Goal: Find specific page/section: Find specific page/section

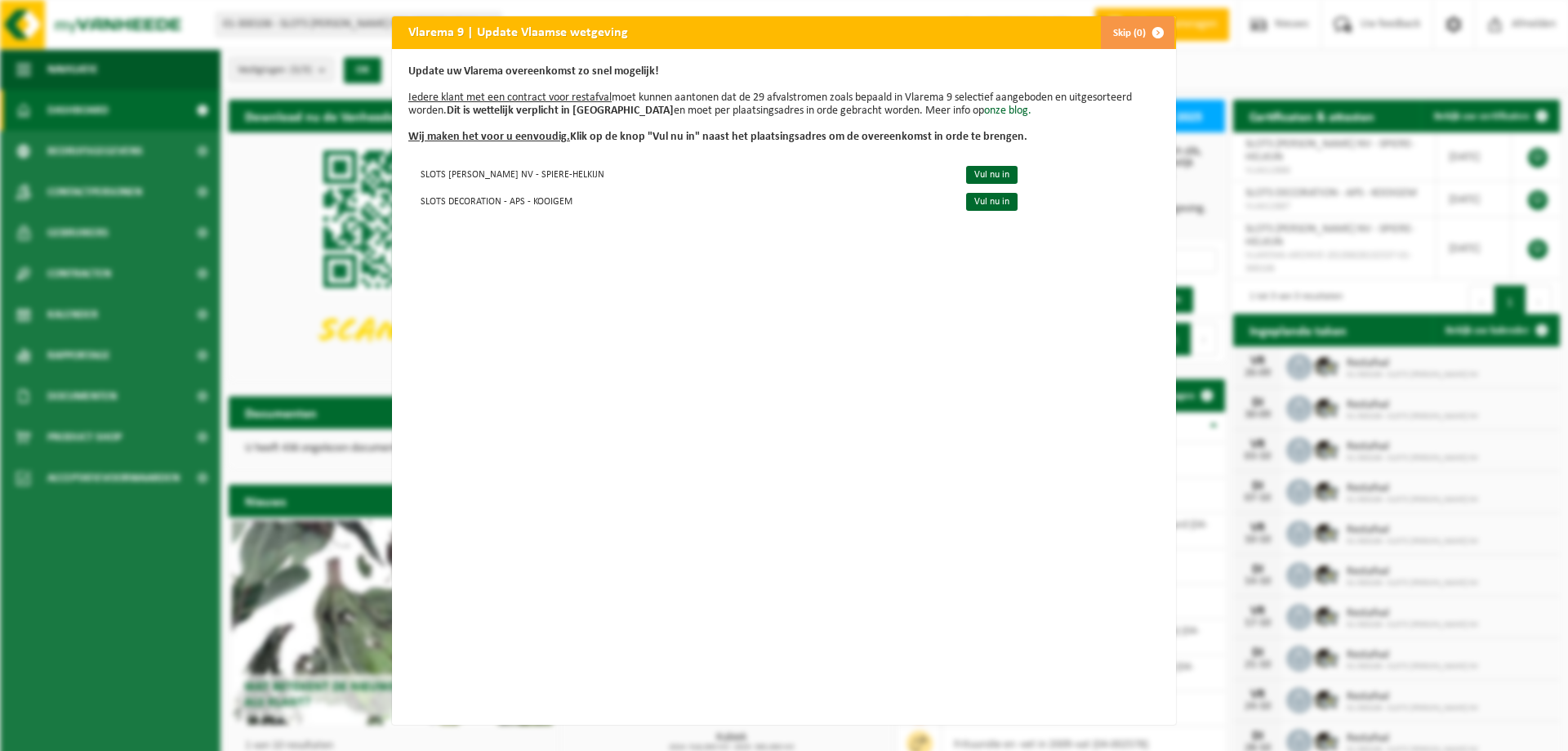
click at [1119, 28] on button "Skip (0)" at bounding box center [1137, 32] width 74 height 32
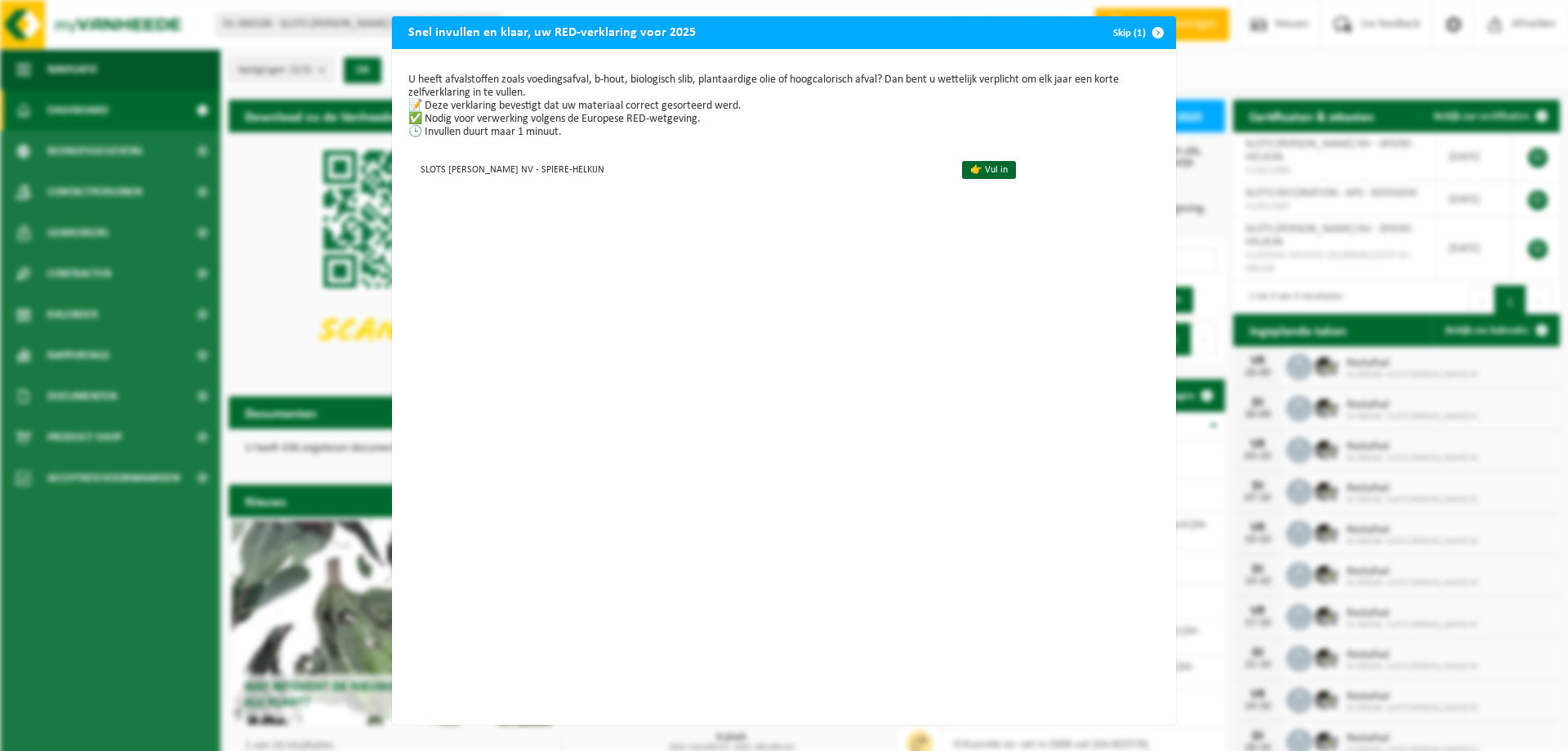
click at [1150, 32] on span "button" at bounding box center [1158, 32] width 32 height 32
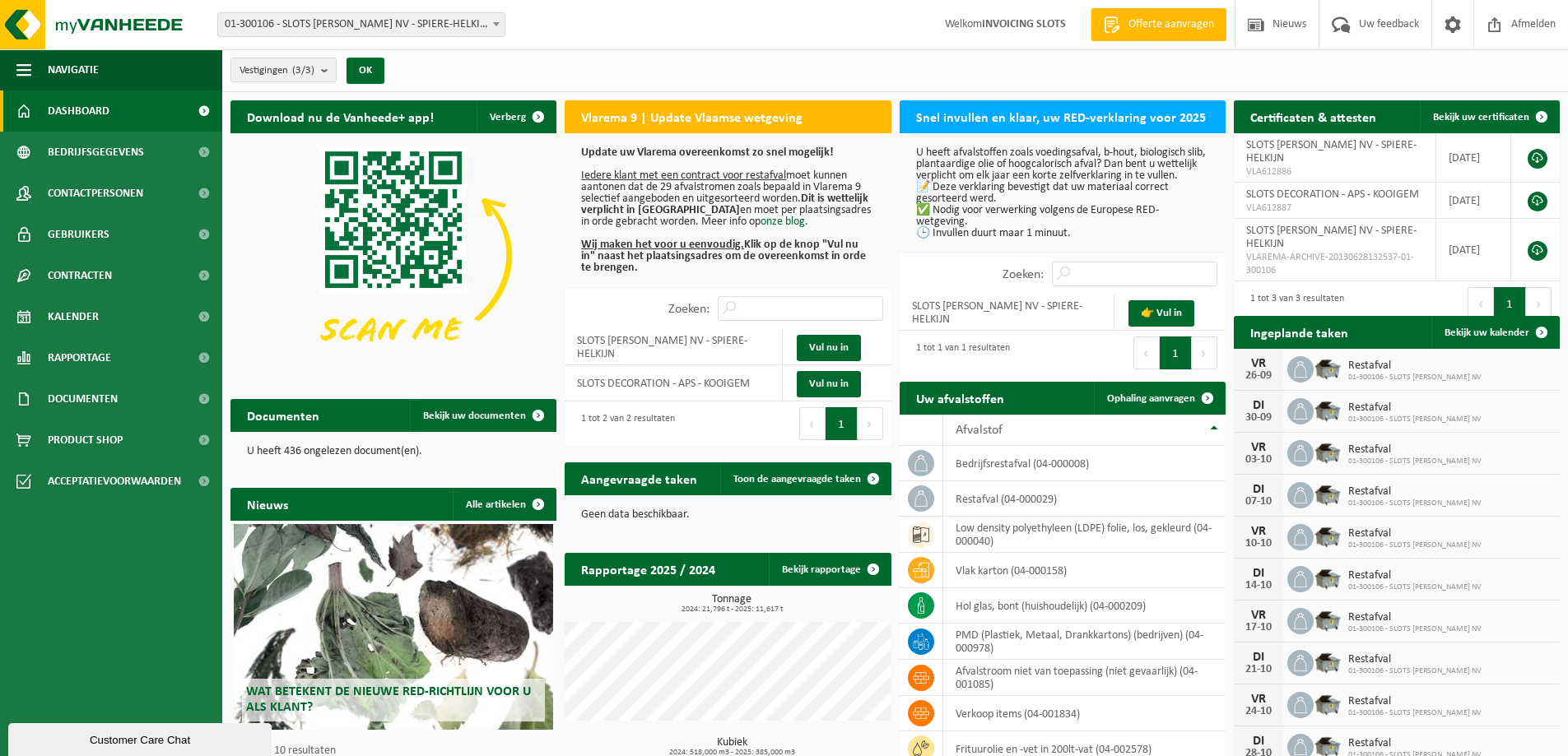
scroll to position [123, 0]
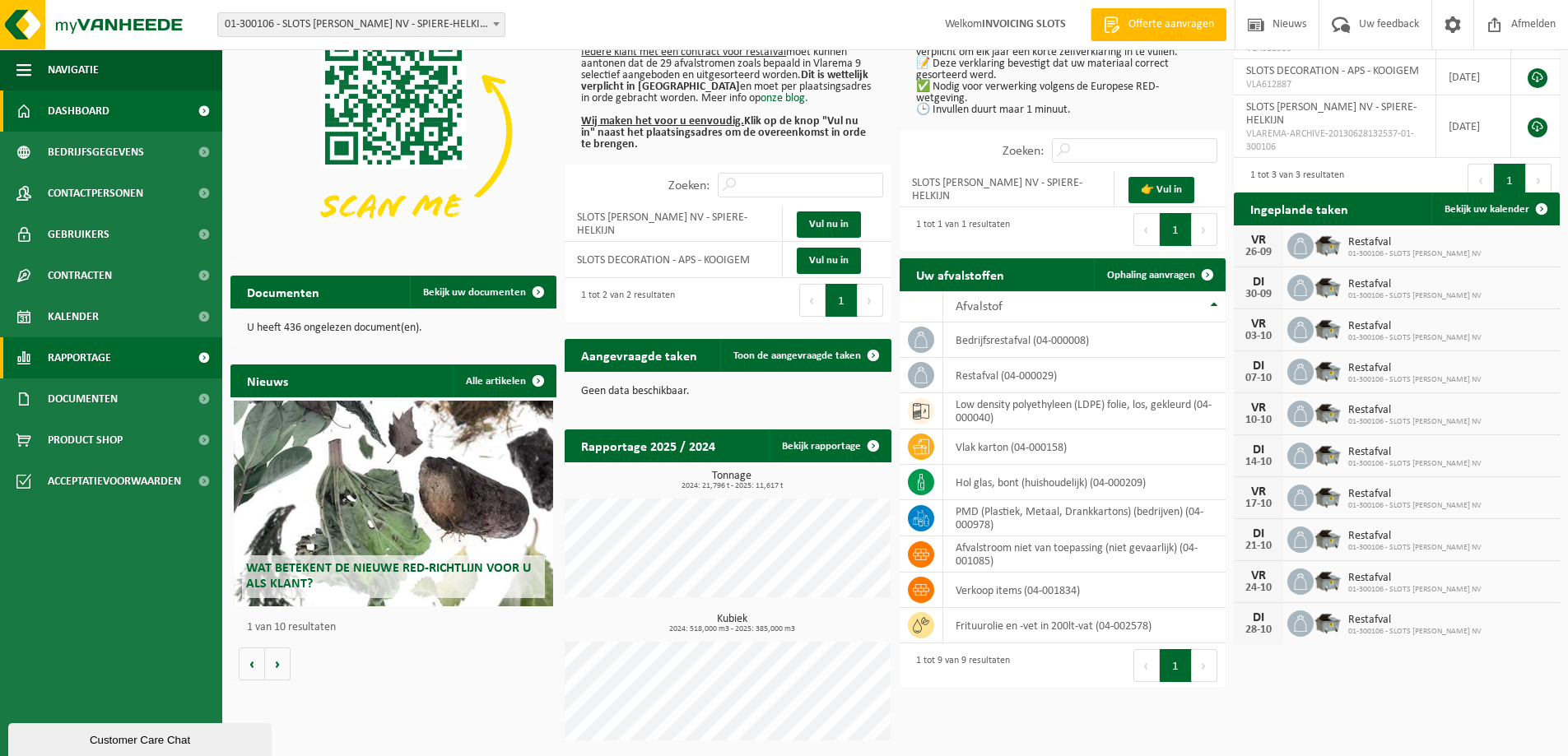
click at [79, 359] on span "Rapportage" at bounding box center [80, 357] width 64 height 41
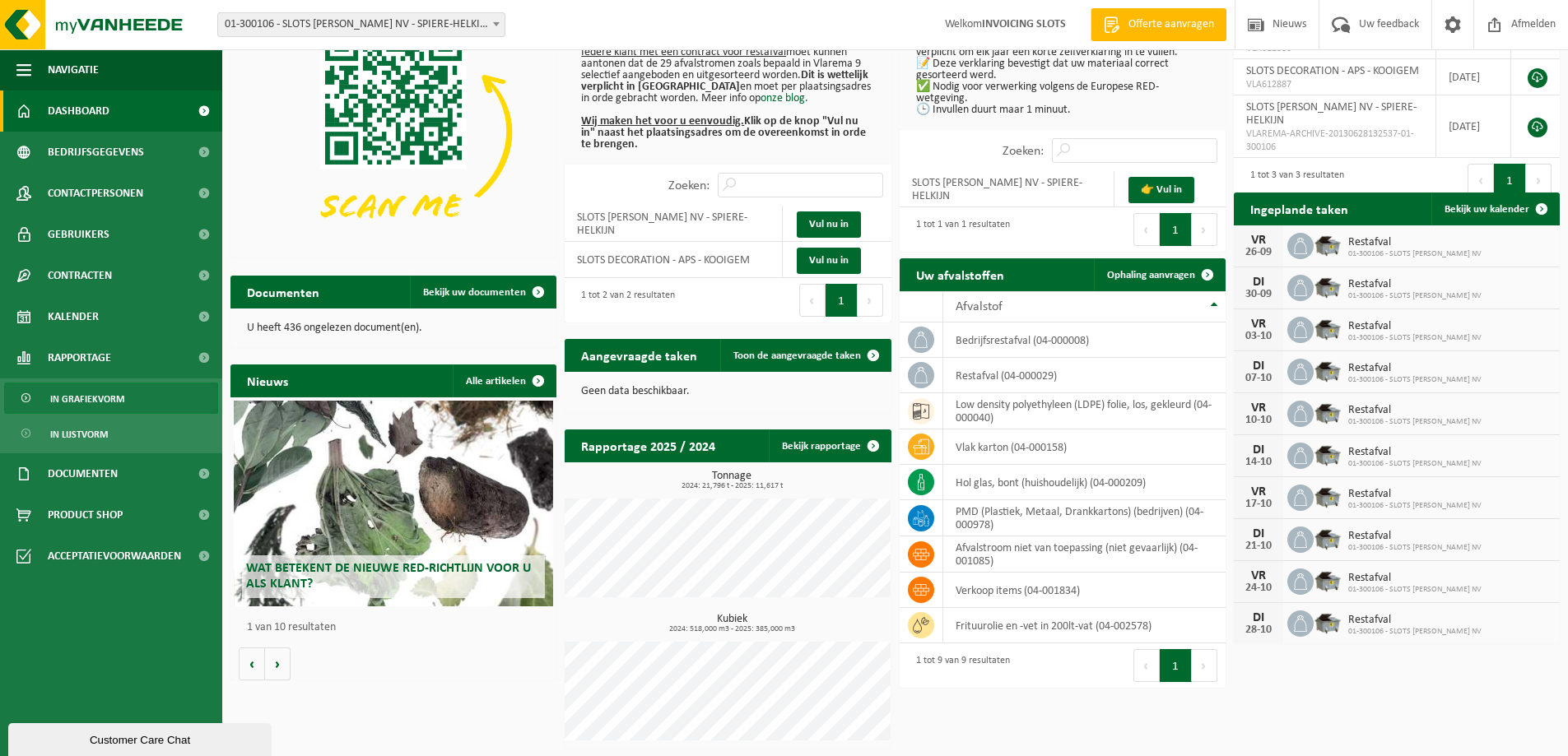
click at [83, 394] on span "In grafiekvorm" at bounding box center [87, 398] width 74 height 31
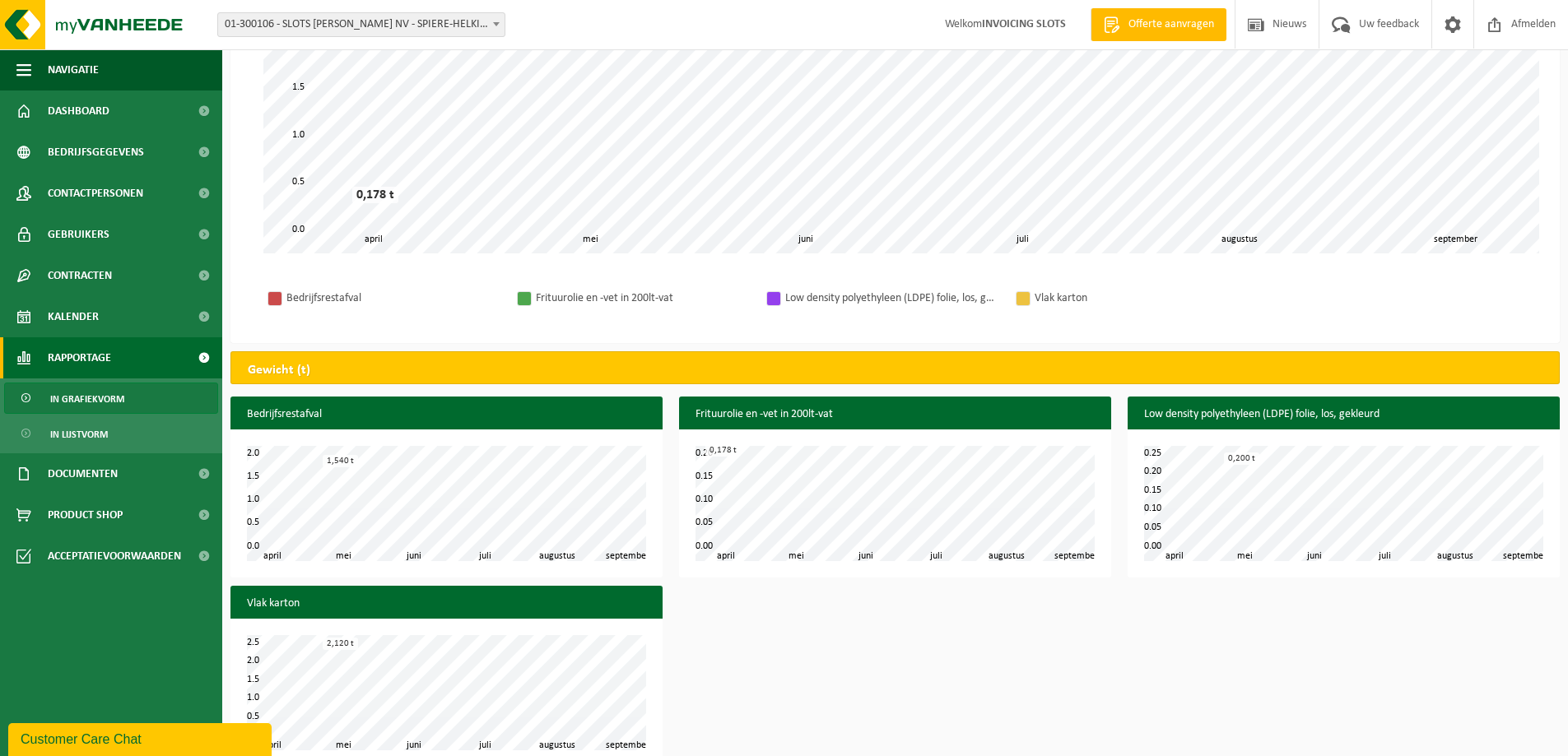
scroll to position [355, 0]
